Goal: Task Accomplishment & Management: Manage account settings

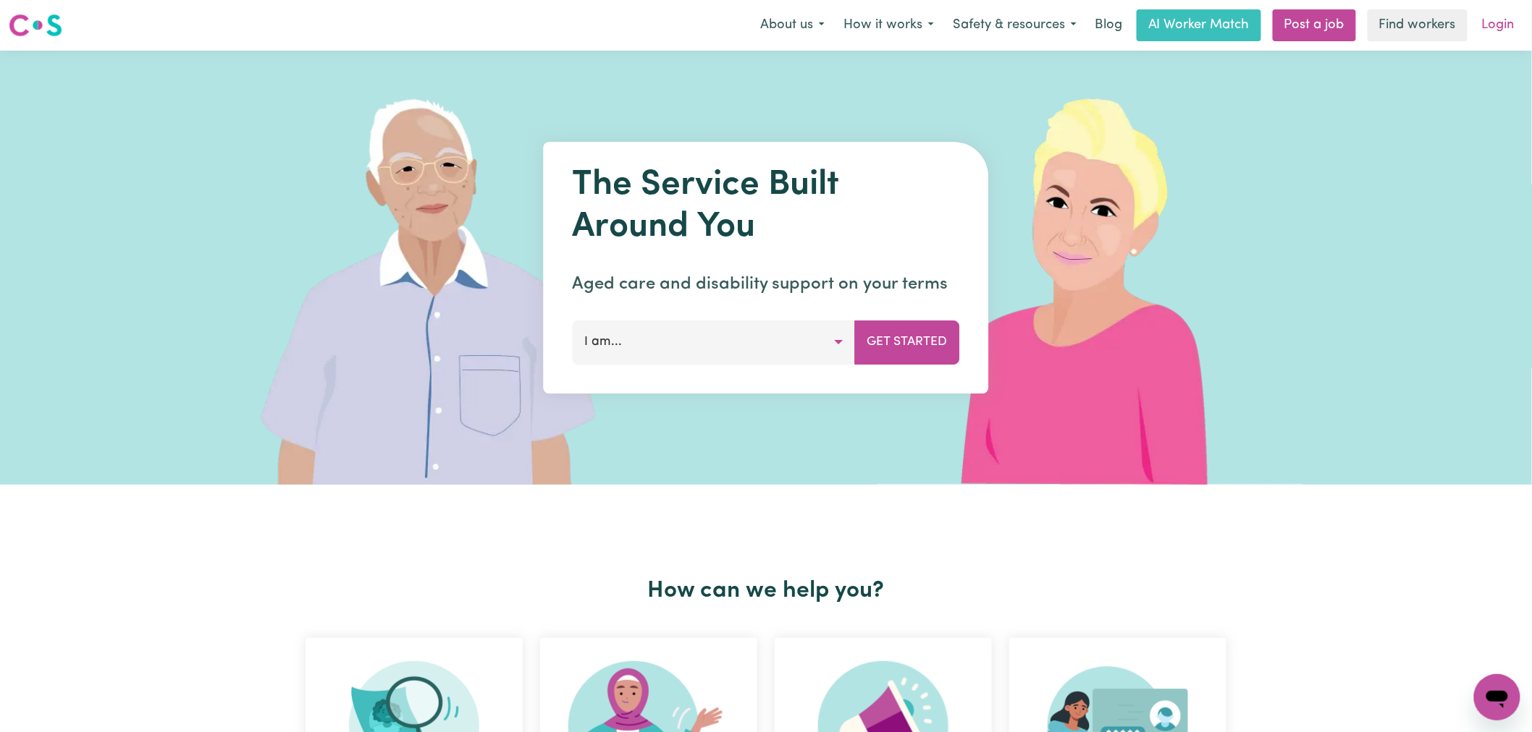
click at [1517, 25] on link "Login" at bounding box center [1498, 25] width 50 height 32
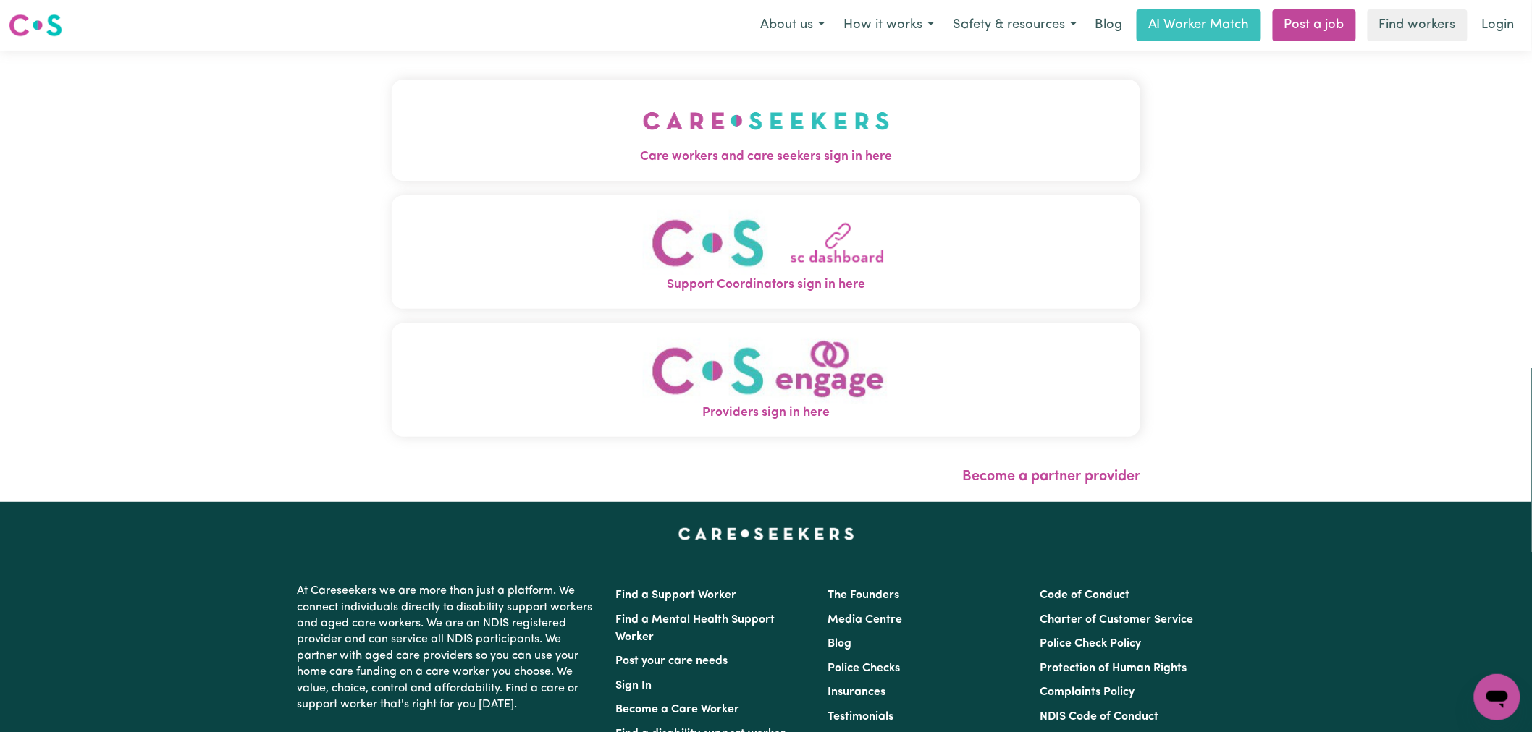
click at [663, 143] on img "Care workers and care seekers sign in here" at bounding box center [766, 121] width 247 height 54
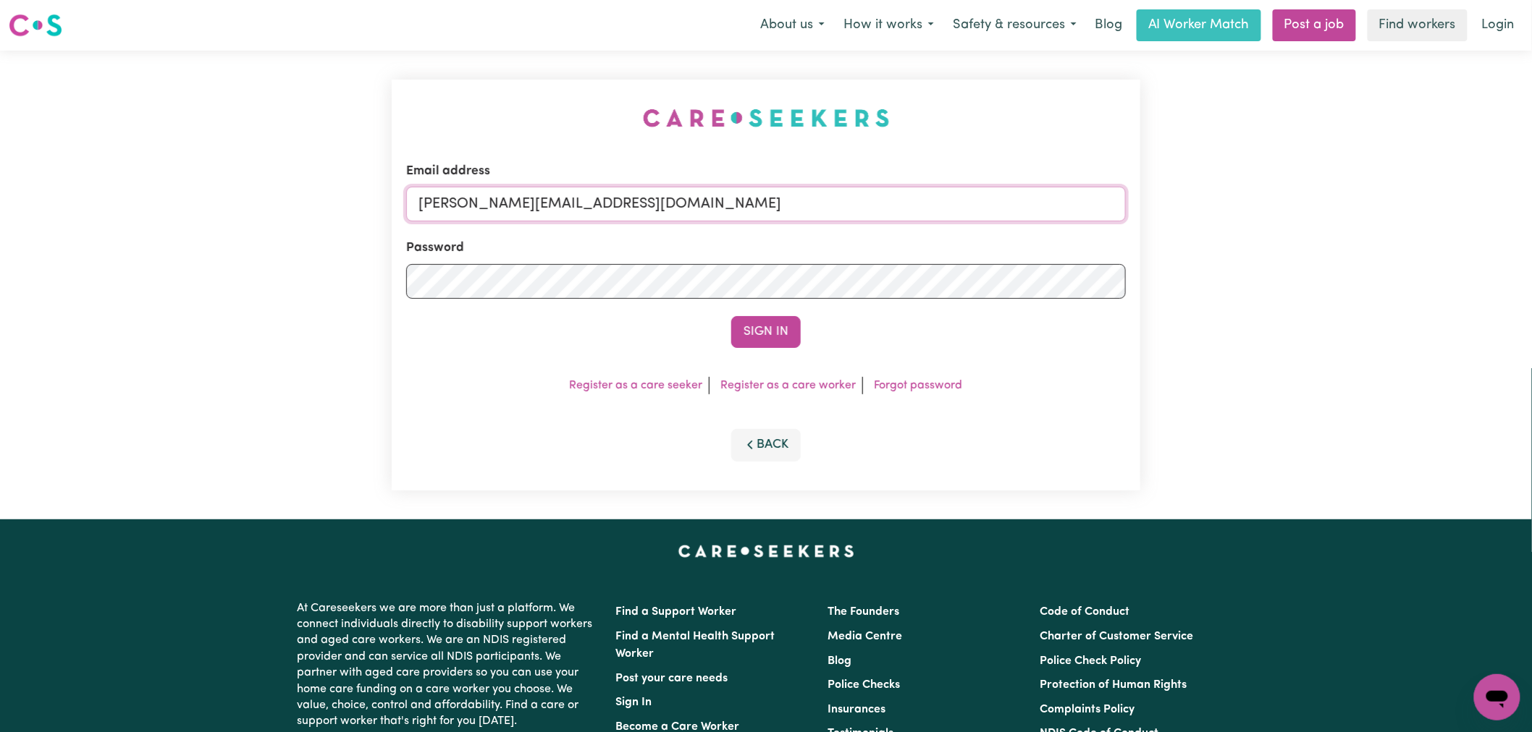
click at [669, 201] on input "[PERSON_NAME][EMAIL_ADDRESS][DOMAIN_NAME]" at bounding box center [765, 204] width 719 height 35
drag, startPoint x: 782, startPoint y: 195, endPoint x: 490, endPoint y: 198, distance: 292.4
click at [490, 198] on input "[EMAIL_ADDRESS][PERSON_NAME][DOMAIN_NAME]" at bounding box center [765, 204] width 719 height 35
type input "[EMAIL_ADDRESS][PERSON_NAME][DOMAIN_NAME]"
click at [779, 338] on button "Sign In" at bounding box center [765, 332] width 69 height 32
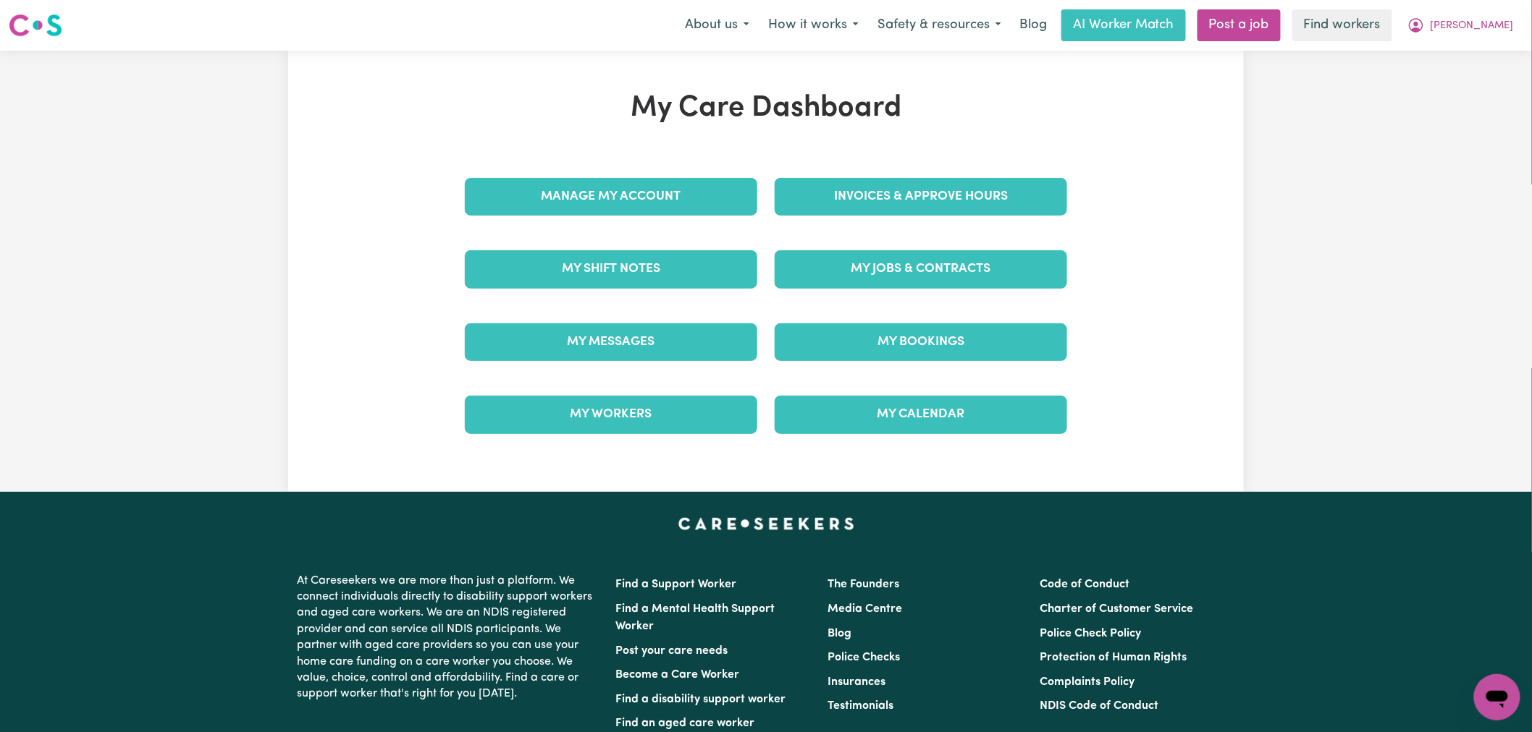
click at [871, 98] on h1 "My Care Dashboard" at bounding box center [766, 108] width 620 height 35
click at [818, 104] on h1 "My Care Dashboard" at bounding box center [766, 108] width 620 height 35
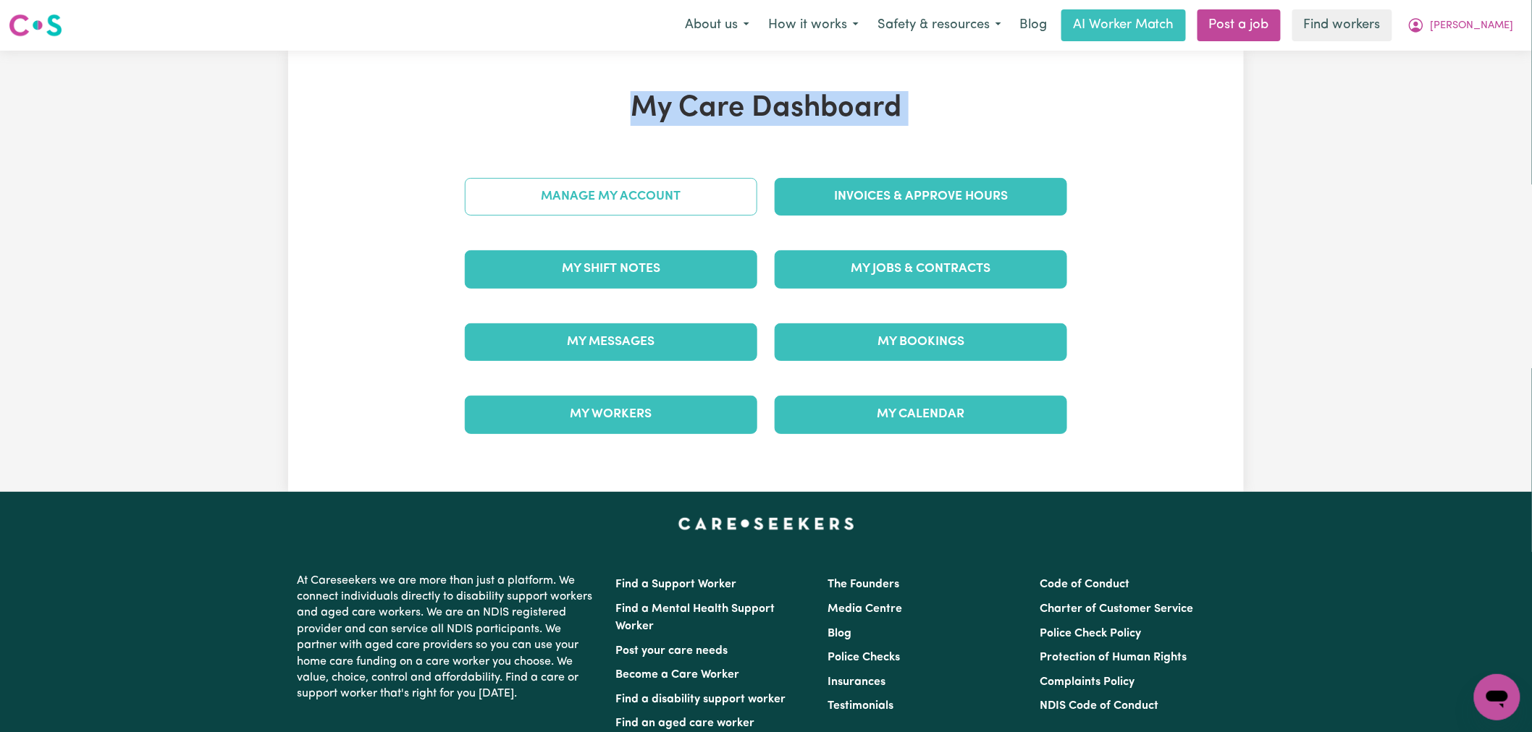
click at [654, 211] on link "Manage My Account" at bounding box center [611, 197] width 292 height 38
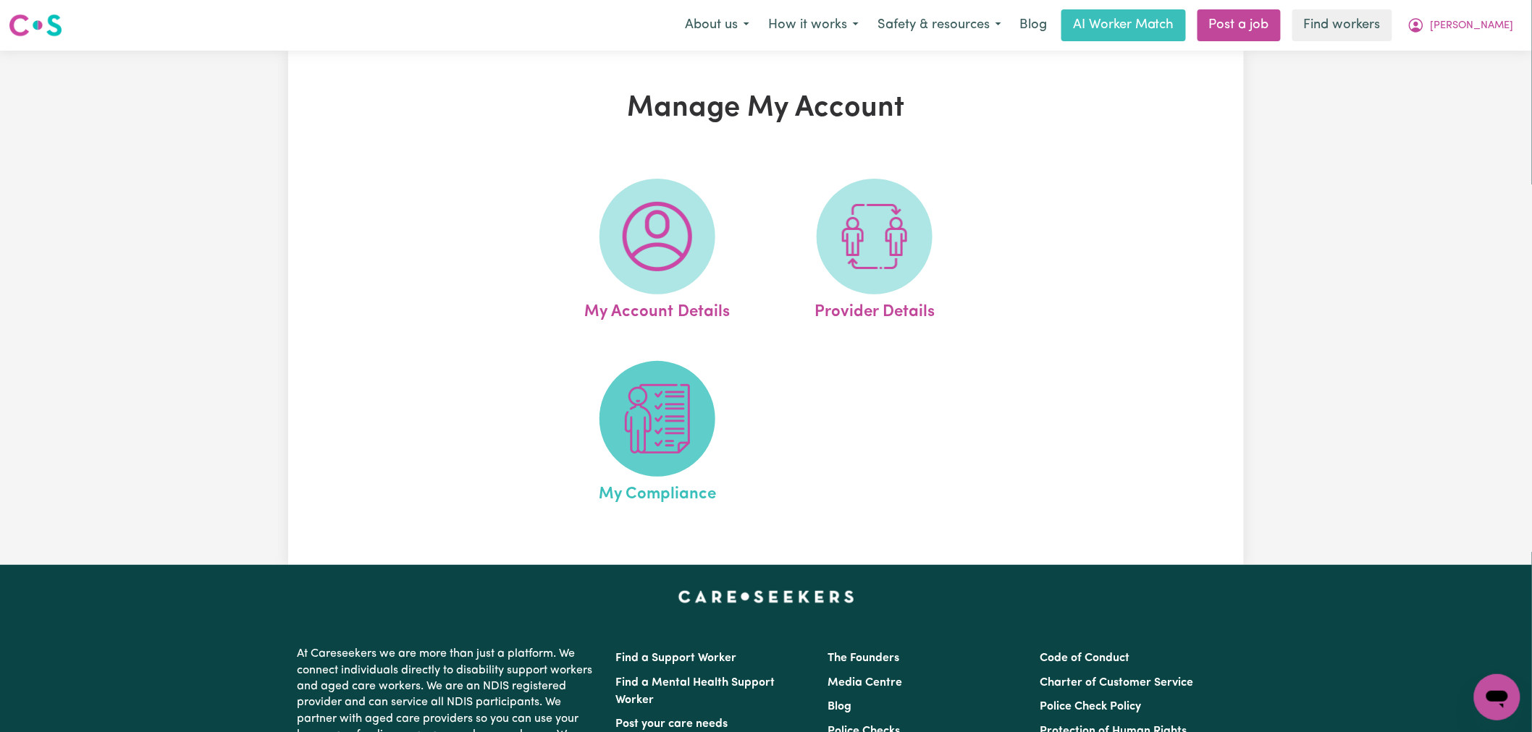
click at [640, 428] on img at bounding box center [656, 418] width 69 height 69
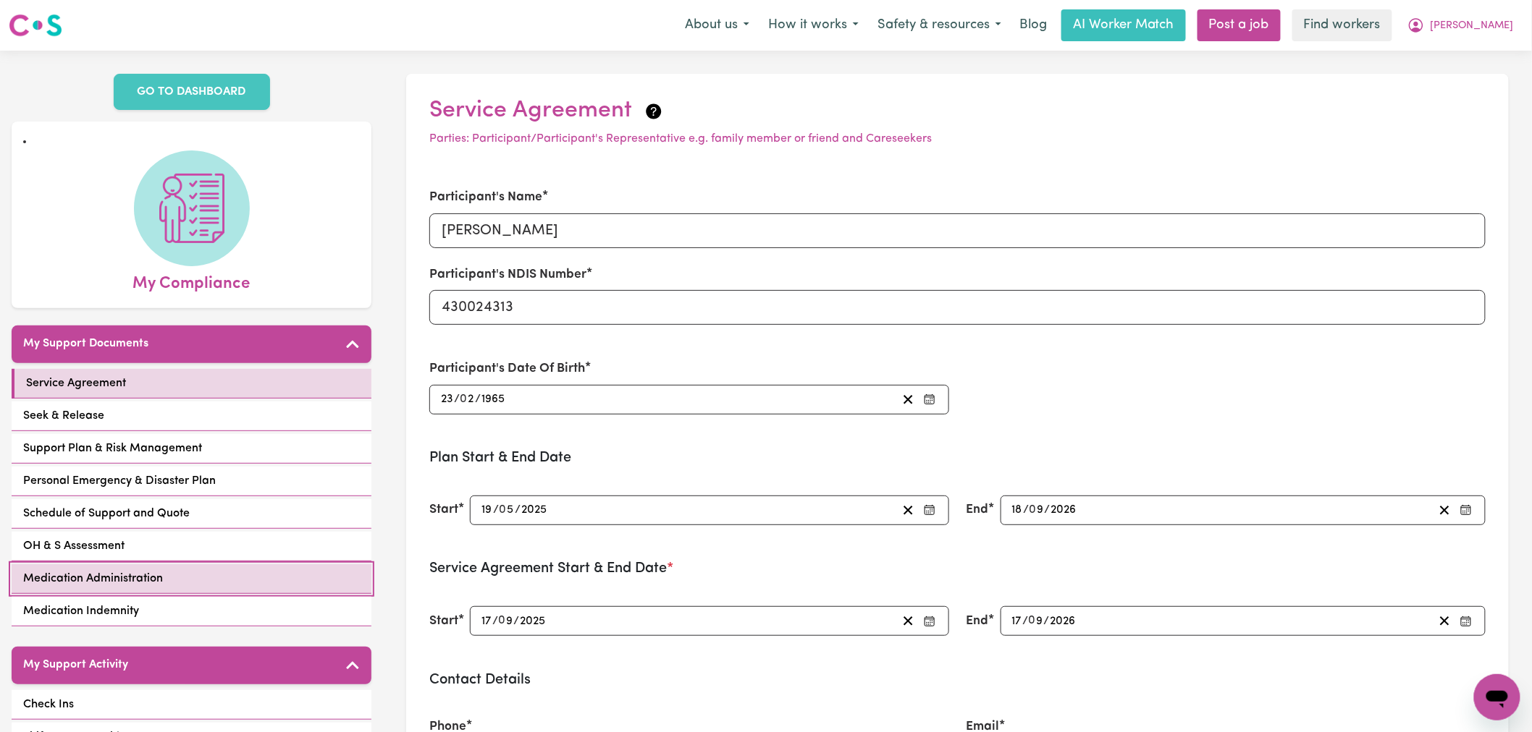
click at [255, 565] on link "Medication Administration" at bounding box center [192, 580] width 360 height 30
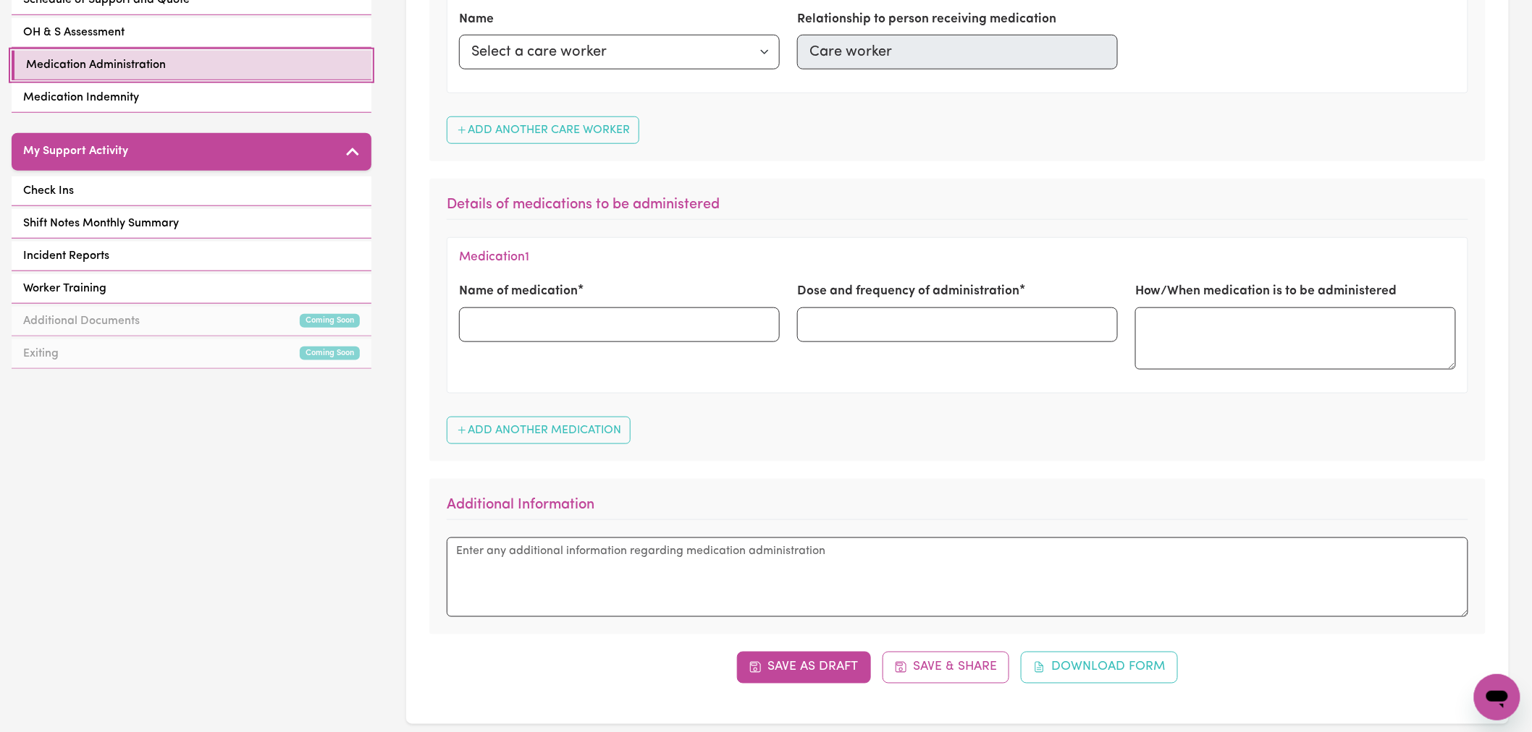
scroll to position [321, 0]
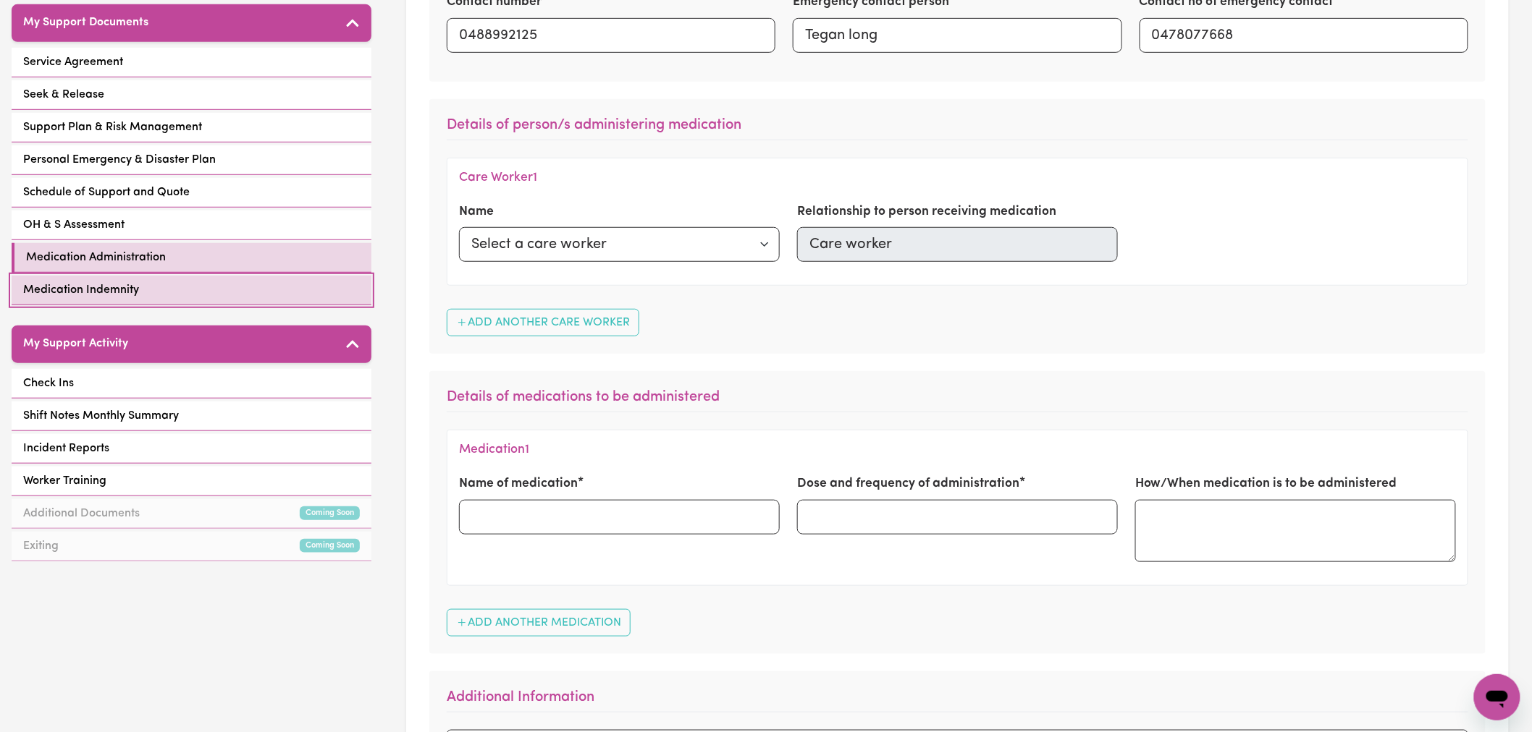
click at [261, 277] on link "Medication Indemnity" at bounding box center [192, 291] width 360 height 30
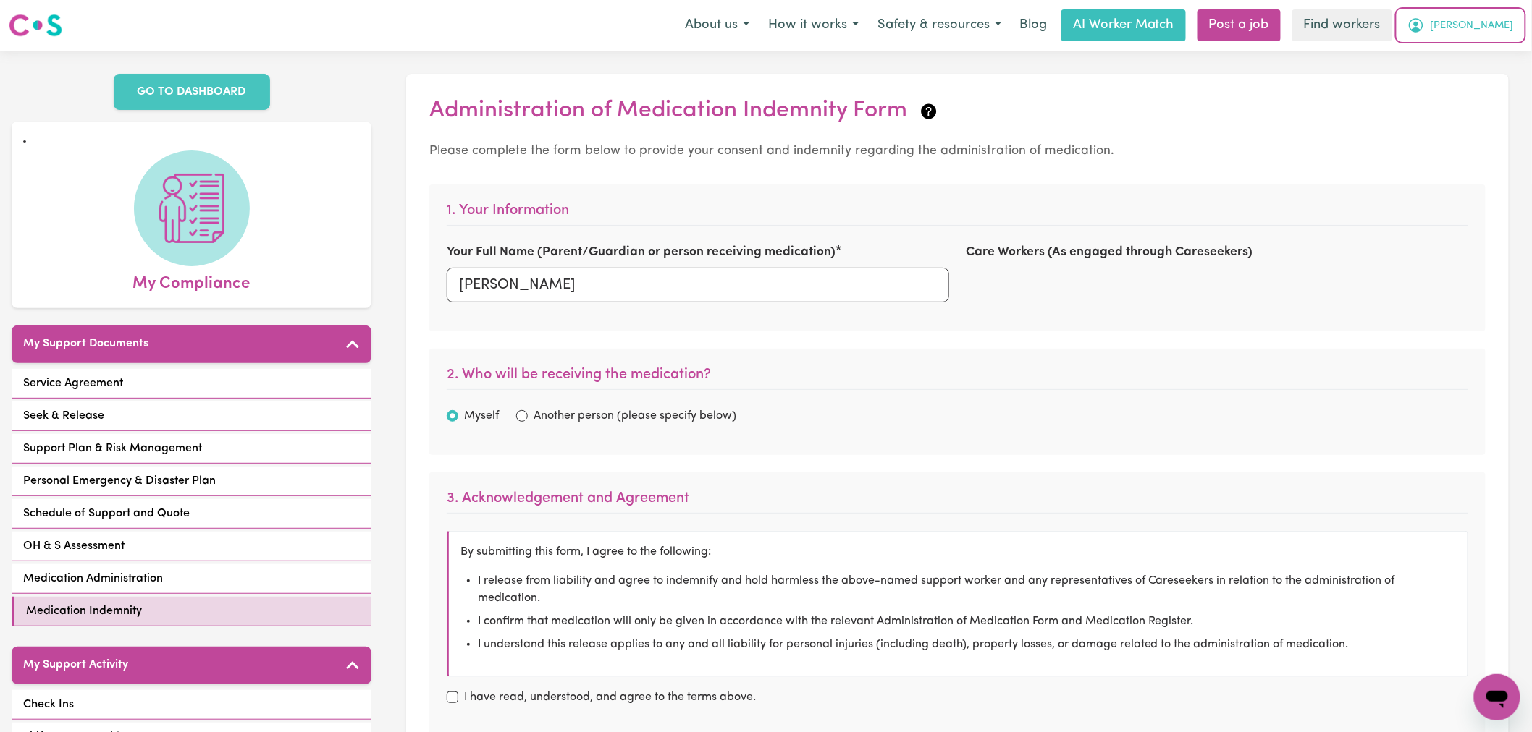
click at [1424, 30] on icon "My Account" at bounding box center [1415, 25] width 17 height 17
click at [1466, 89] on link "Logout" at bounding box center [1465, 83] width 114 height 28
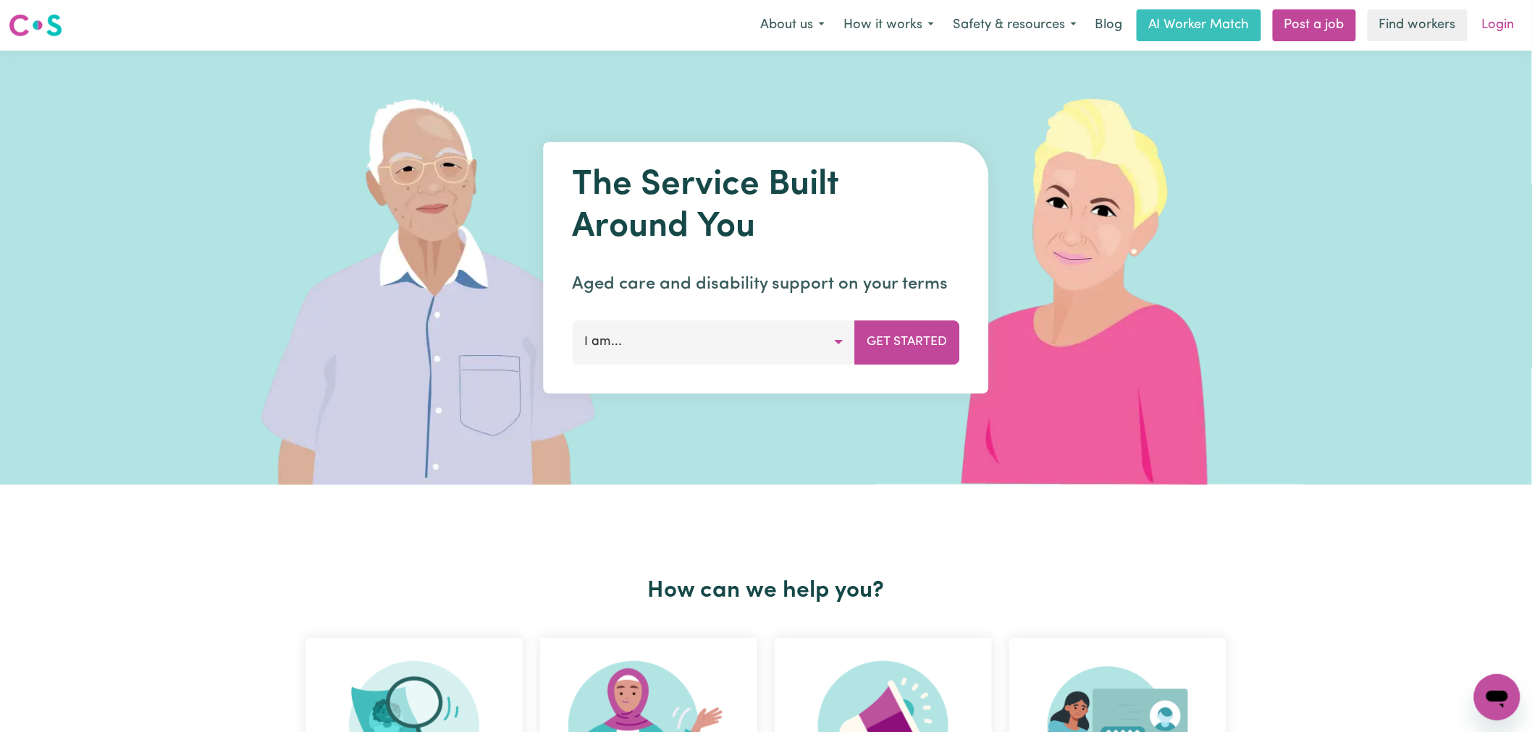
click at [1485, 20] on link "Login" at bounding box center [1498, 25] width 50 height 32
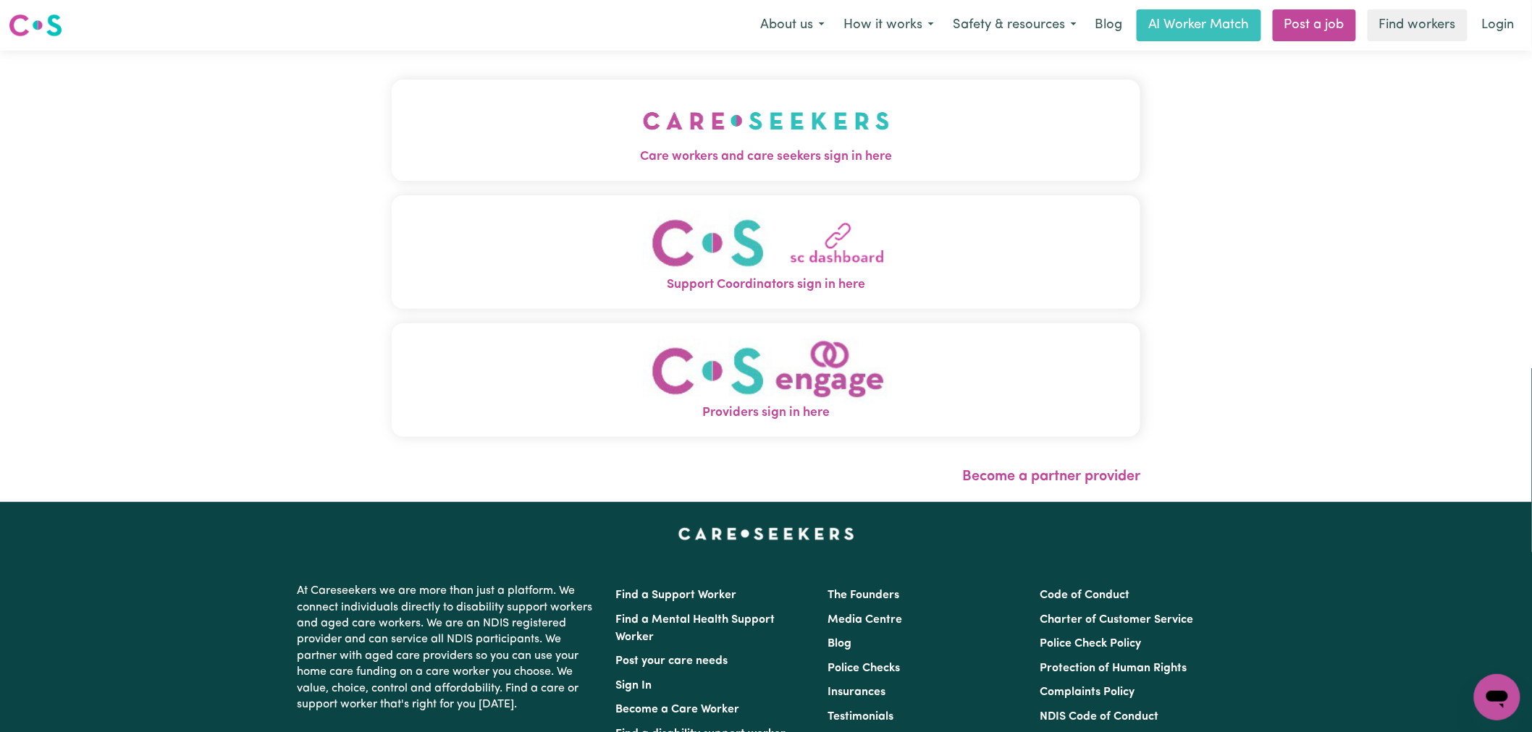
click at [643, 125] on img "Care workers and care seekers sign in here" at bounding box center [766, 121] width 247 height 54
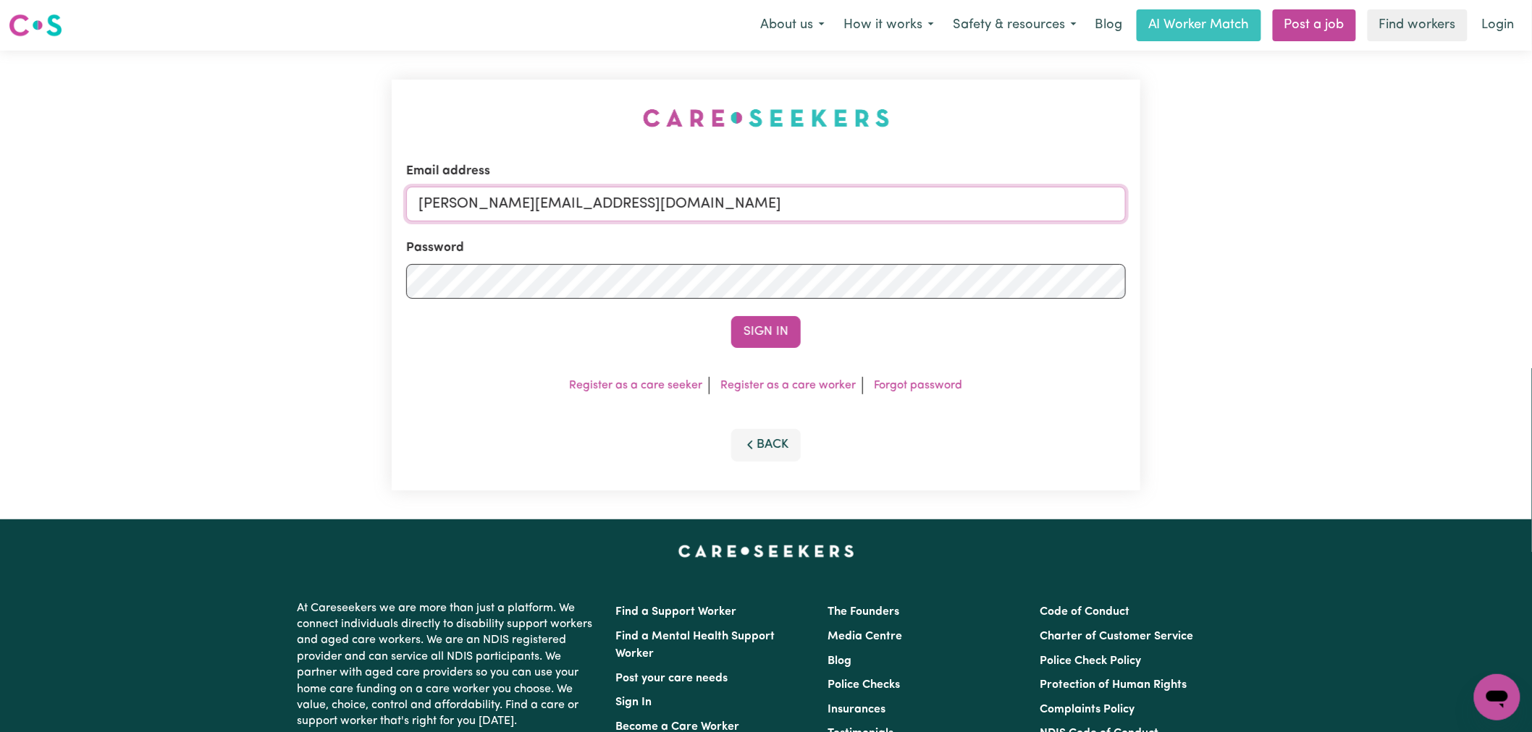
click at [580, 199] on input "[PERSON_NAME][EMAIL_ADDRESS][DOMAIN_NAME]" at bounding box center [765, 204] width 719 height 35
paste input "saraholssen@C"
type input "[EMAIL_ADDRESS][DOMAIN_NAME]"
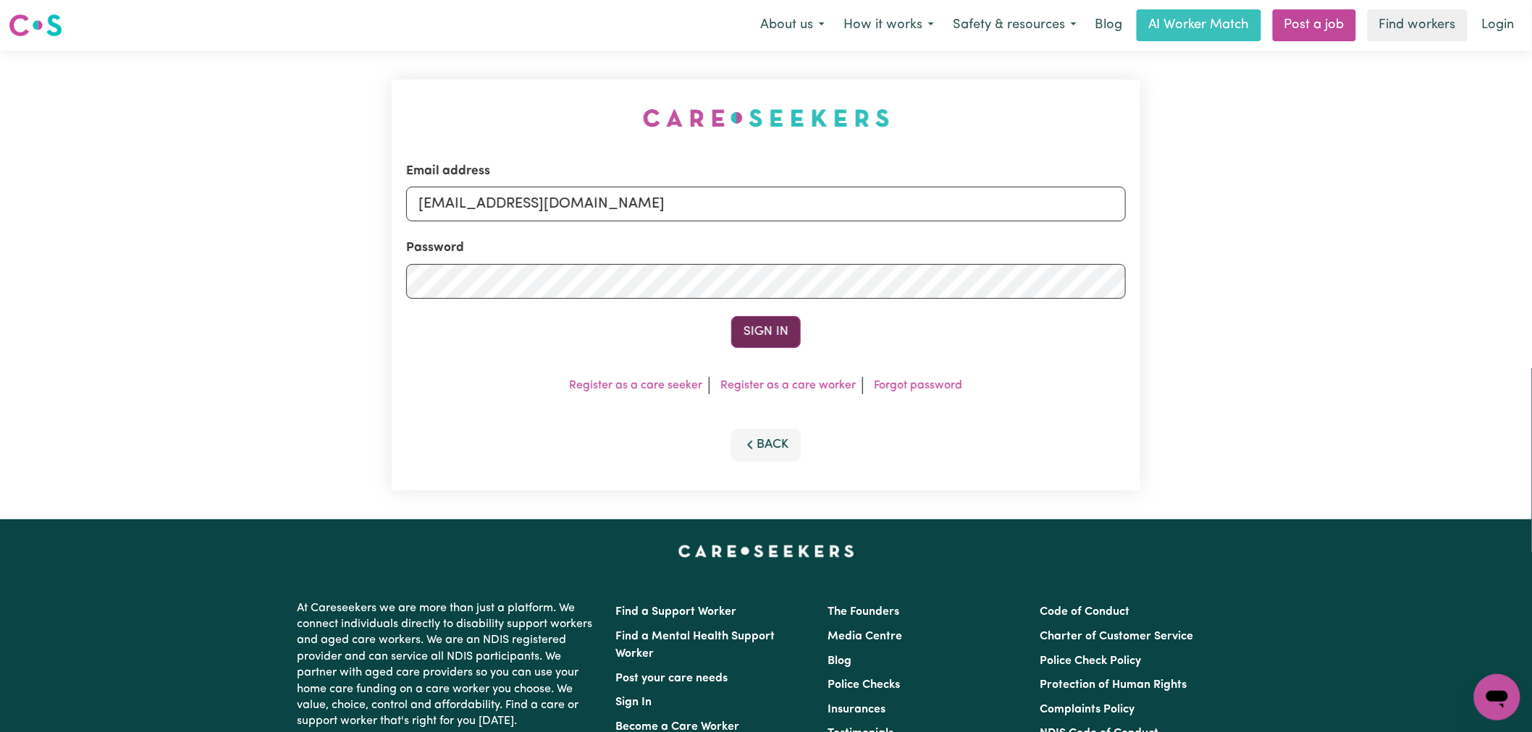
click at [777, 337] on button "Sign In" at bounding box center [765, 332] width 69 height 32
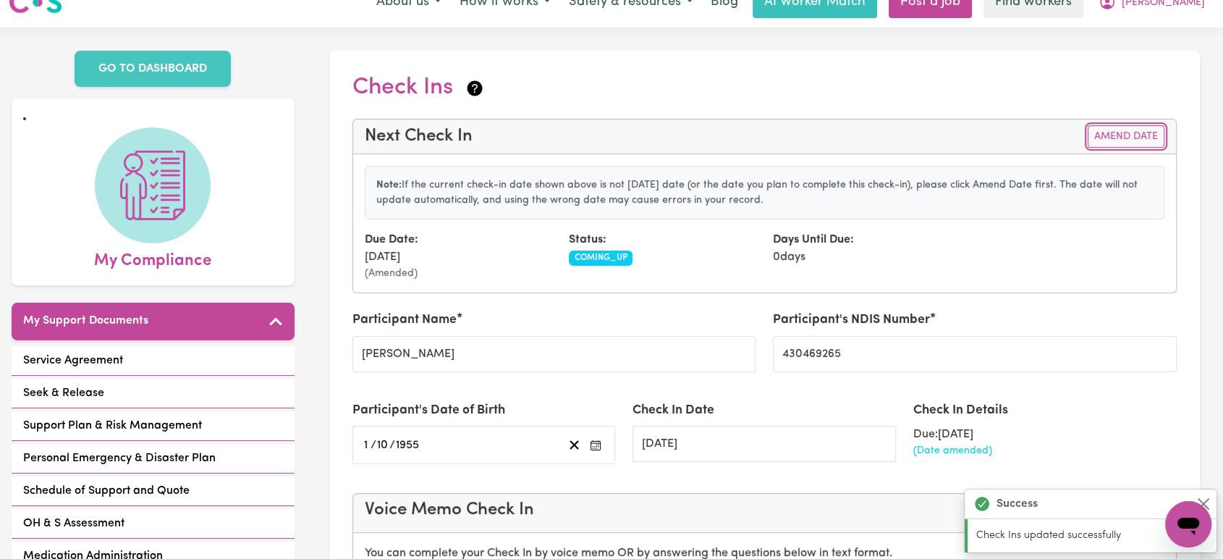
scroll to position [23, 0]
